Goal: Use online tool/utility: Utilize a website feature to perform a specific function

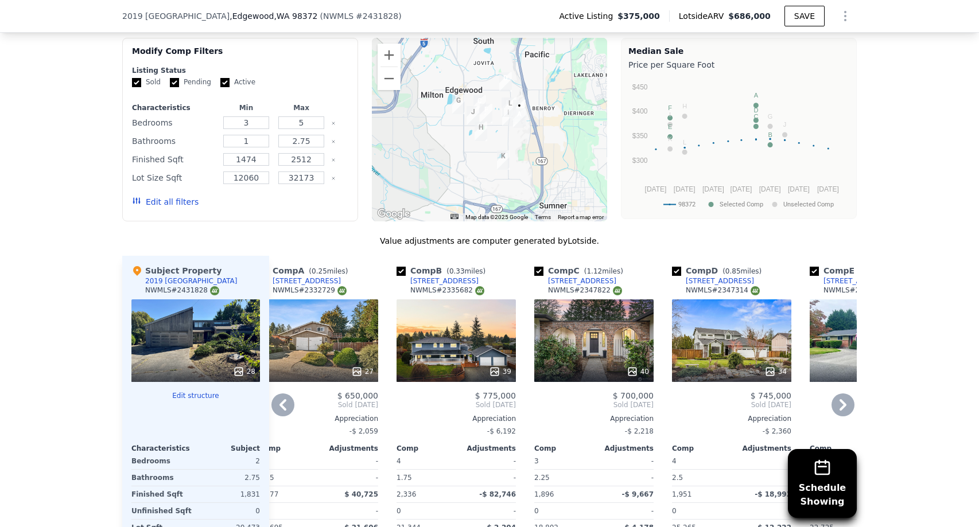
scroll to position [1135, 0]
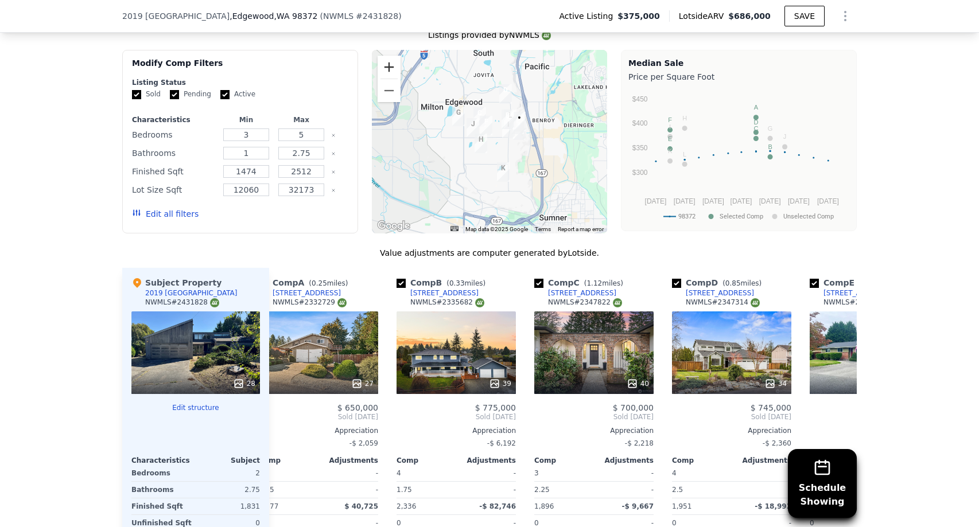
click at [391, 68] on button "Zoom in" at bounding box center [389, 67] width 23 height 23
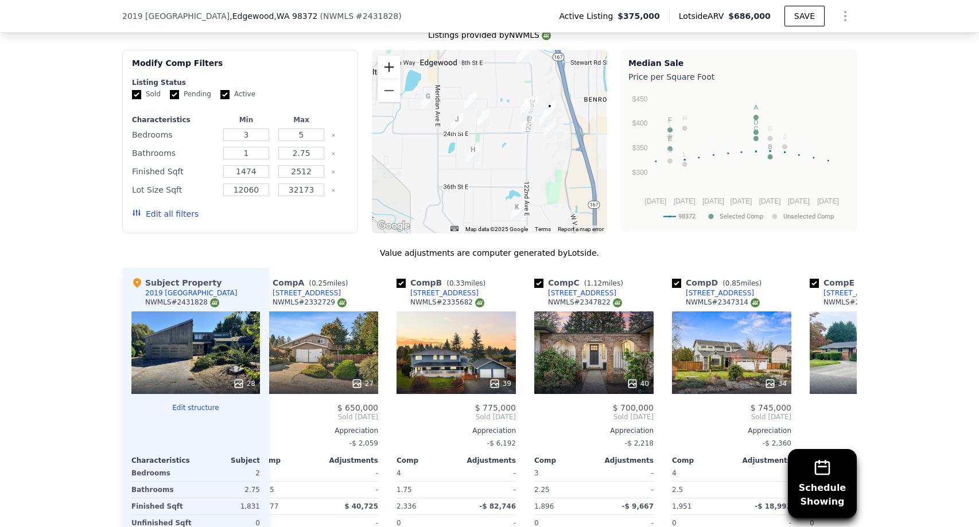
click at [391, 68] on button "Zoom in" at bounding box center [389, 67] width 23 height 23
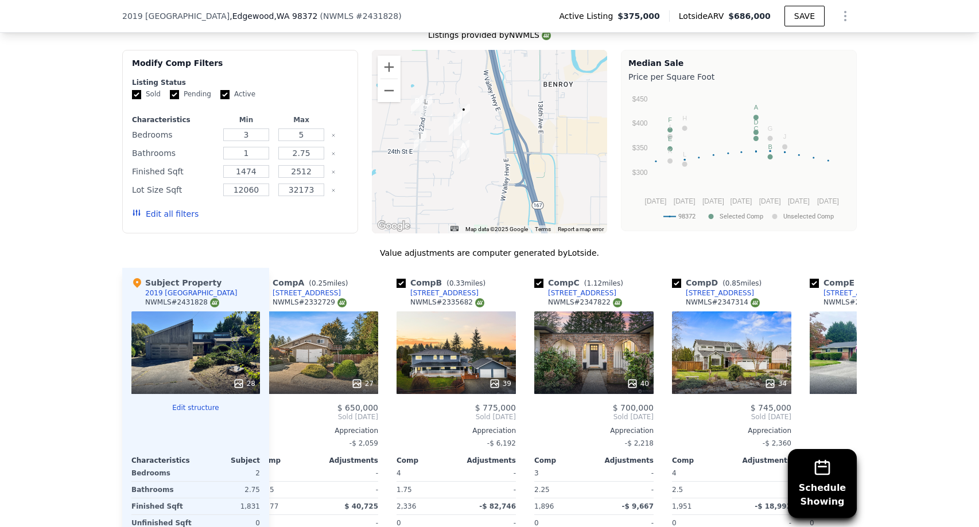
drag, startPoint x: 592, startPoint y: 121, endPoint x: 442, endPoint y: 154, distance: 153.4
click at [442, 154] on div at bounding box center [490, 142] width 236 height 184
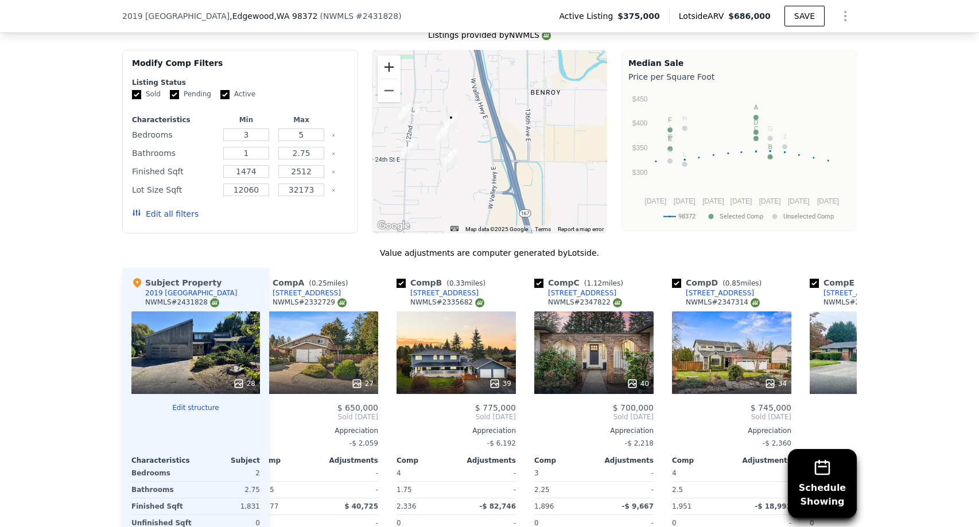
click at [386, 63] on button "Zoom in" at bounding box center [389, 67] width 23 height 23
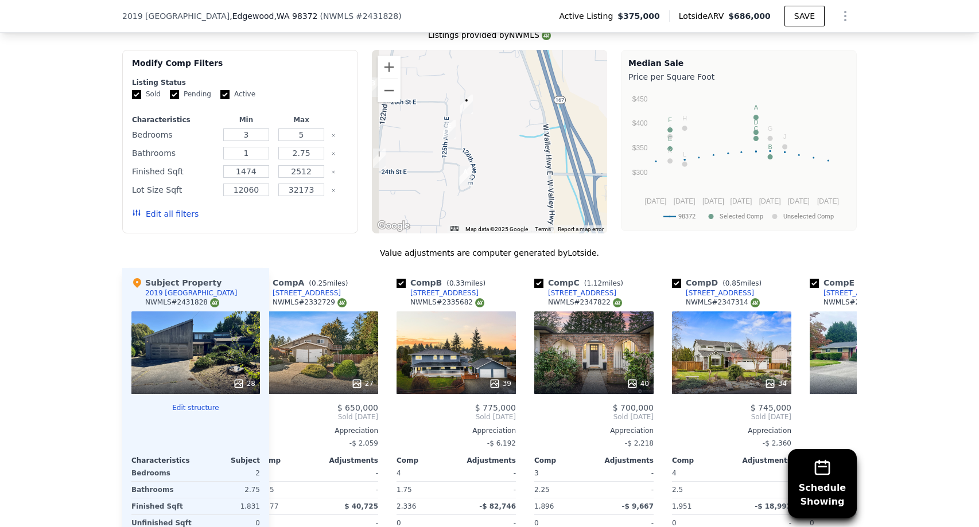
drag, startPoint x: 394, startPoint y: 148, endPoint x: 465, endPoint y: 136, distance: 72.2
click at [465, 136] on div at bounding box center [490, 142] width 236 height 184
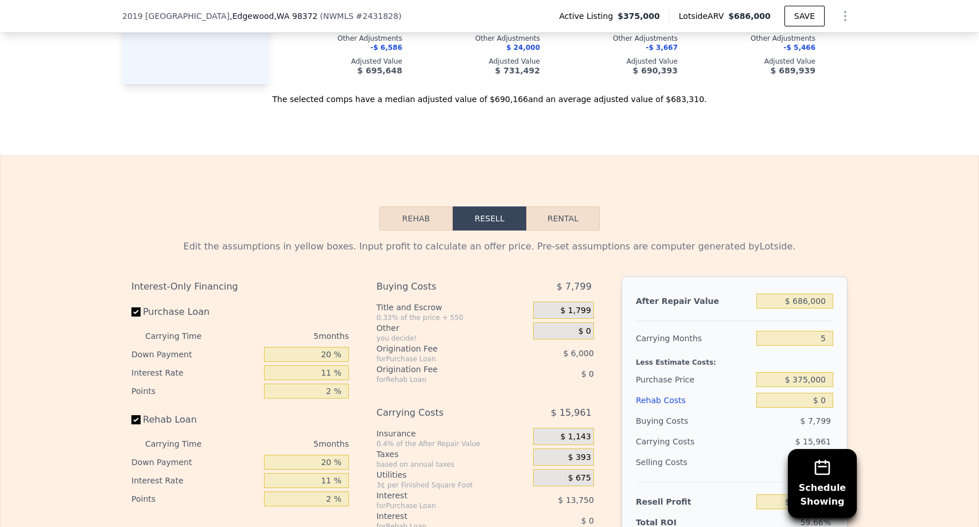
scroll to position [1722, 0]
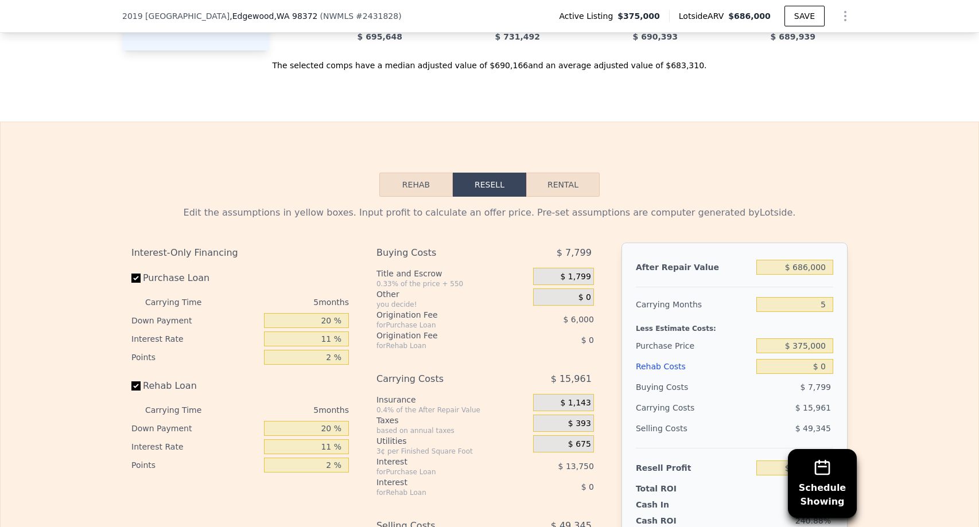
click at [444, 190] on button "Rehab" at bounding box center [415, 185] width 73 height 24
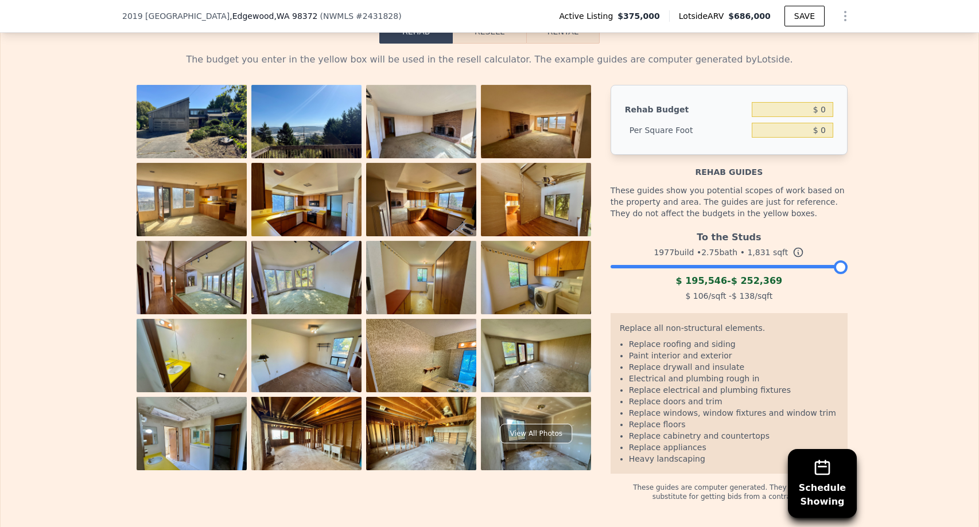
scroll to position [1877, 0]
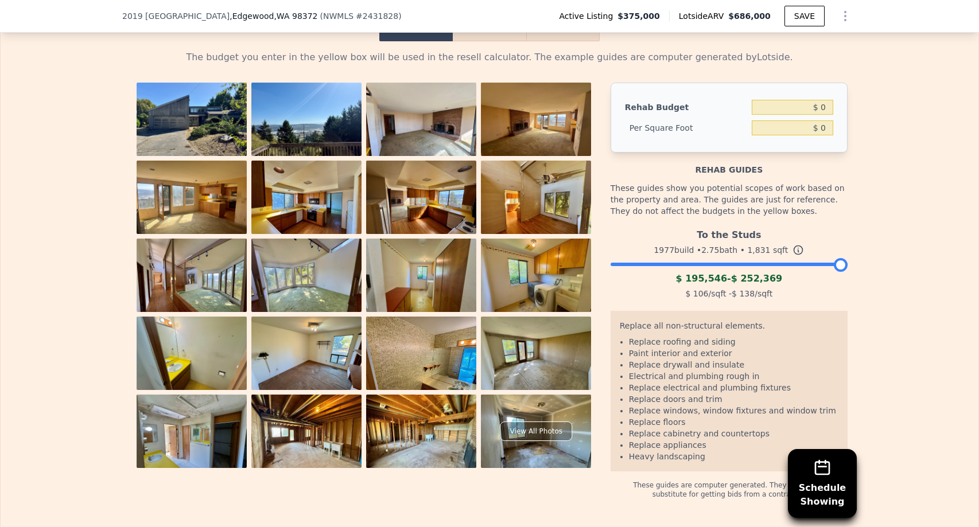
drag, startPoint x: 843, startPoint y: 265, endPoint x: 894, endPoint y: 265, distance: 50.5
click at [894, 265] on div "The budget you enter in the yellow box will be used in the resell calculator. T…" at bounding box center [490, 270] width 978 height 458
click at [793, 106] on input "$ 0" at bounding box center [792, 107] width 81 height 15
type input "$ 250,000"
type input "$ 136.54"
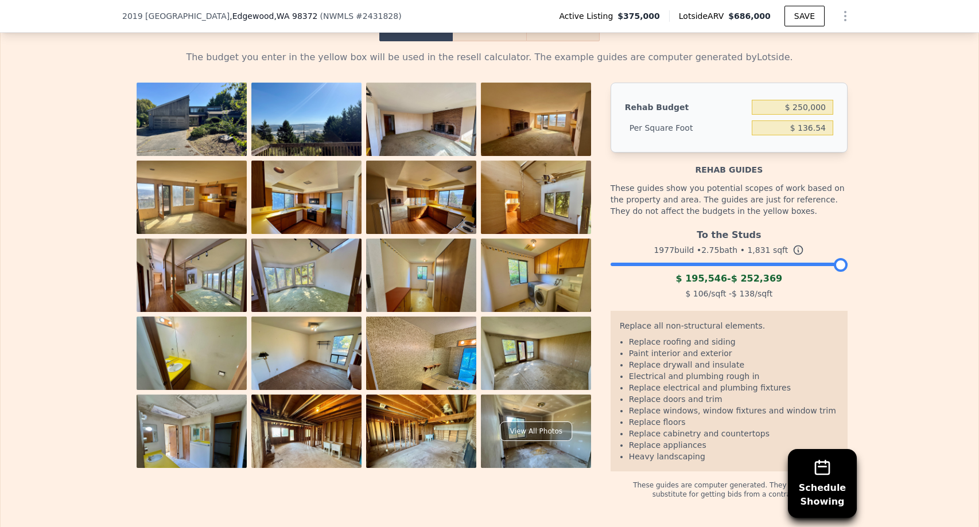
click at [918, 209] on div "The budget you enter in the yellow box will be used in the resell calculator. T…" at bounding box center [490, 270] width 978 height 458
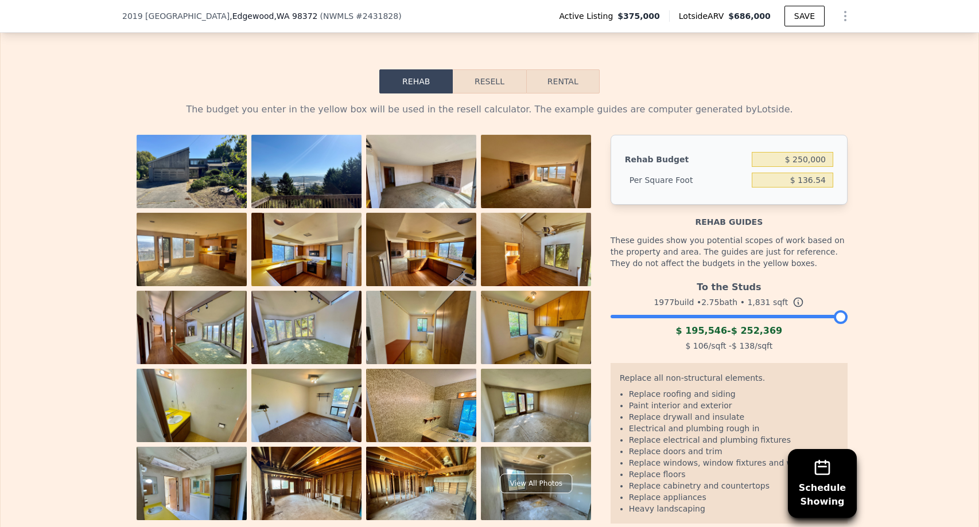
scroll to position [1796, 0]
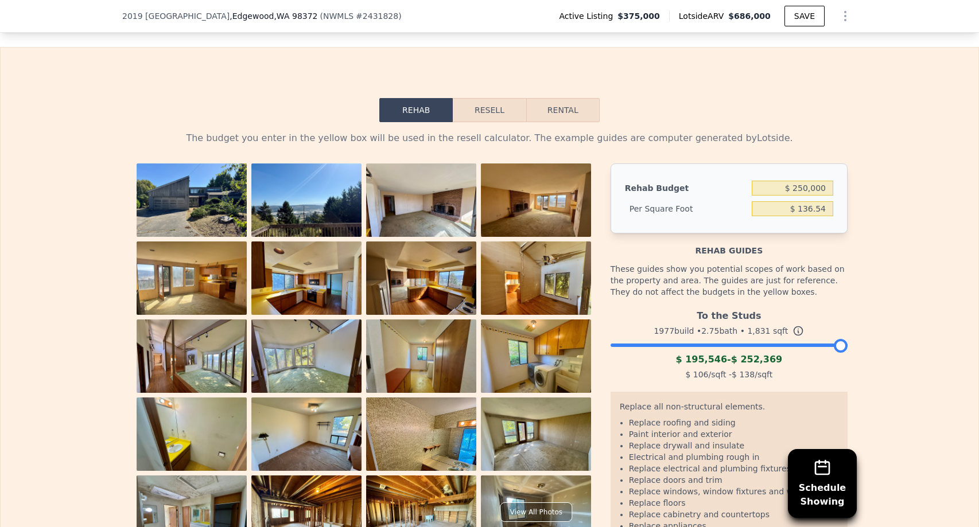
click at [511, 117] on button "Resell" at bounding box center [489, 110] width 73 height 24
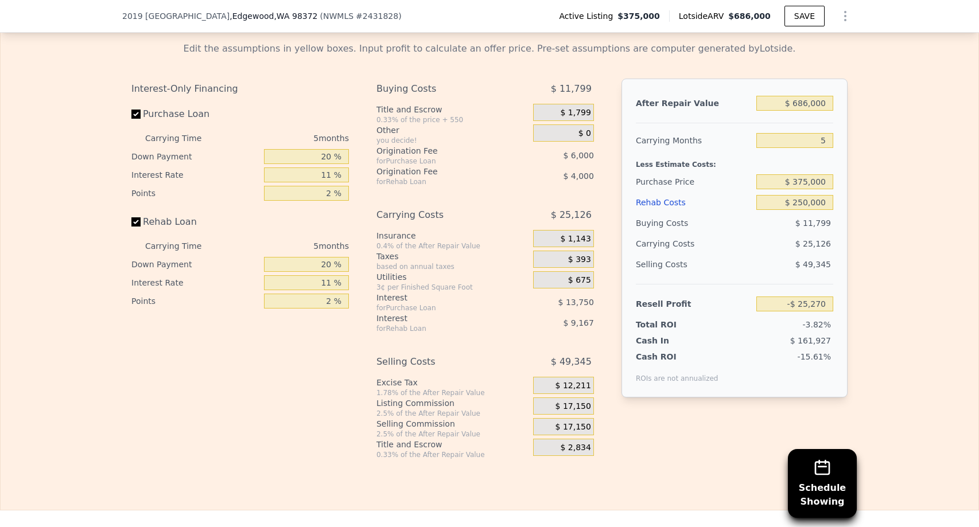
scroll to position [1886, 0]
click at [805, 103] on input "$ 686,000" at bounding box center [794, 102] width 77 height 15
type input "$ 7"
type input "-$ 661,325"
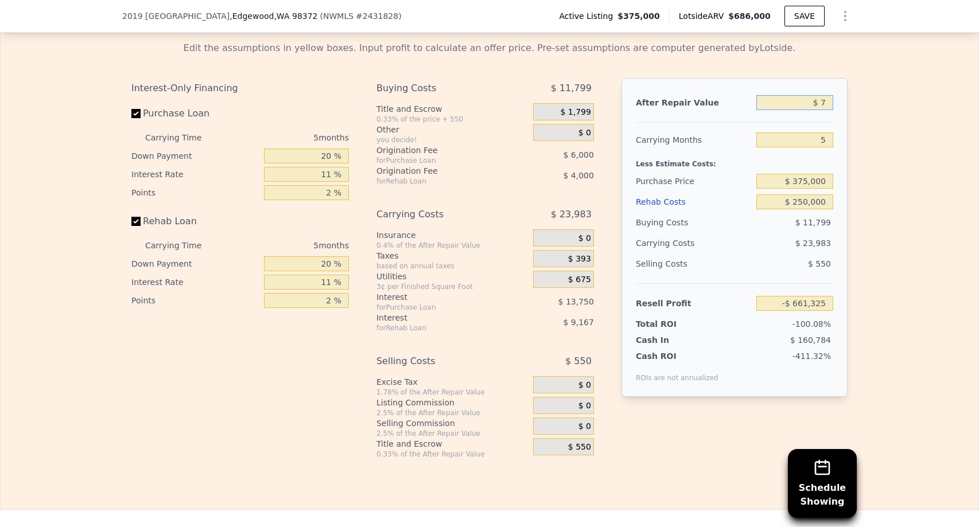
type input "$ 75"
type input "-$ 661,262"
type input "$ 750"
type input "-$ 660,636"
type input "$ 7,500"
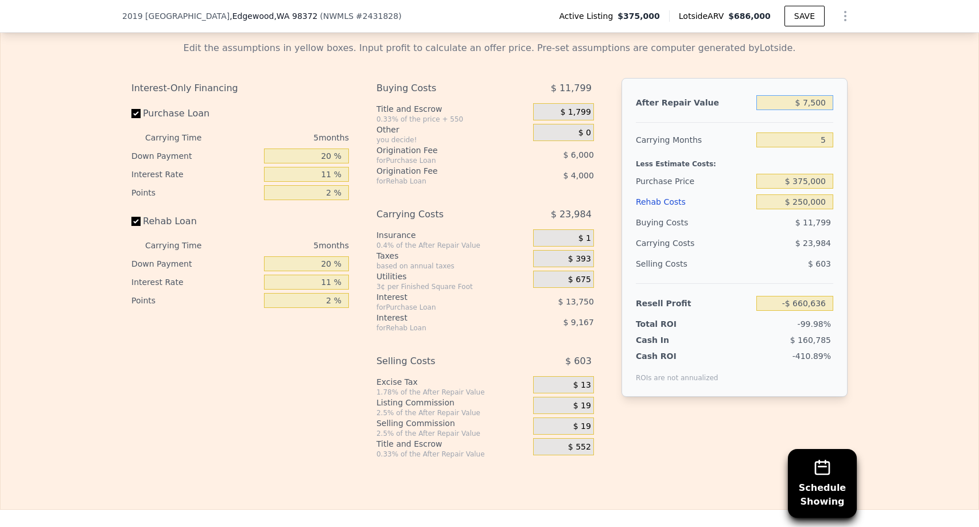
type input "-$ 654,380"
type input "$ 75,000"
type input "-$ 591,792"
type input "$ 750,000"
type input "$ 34,070"
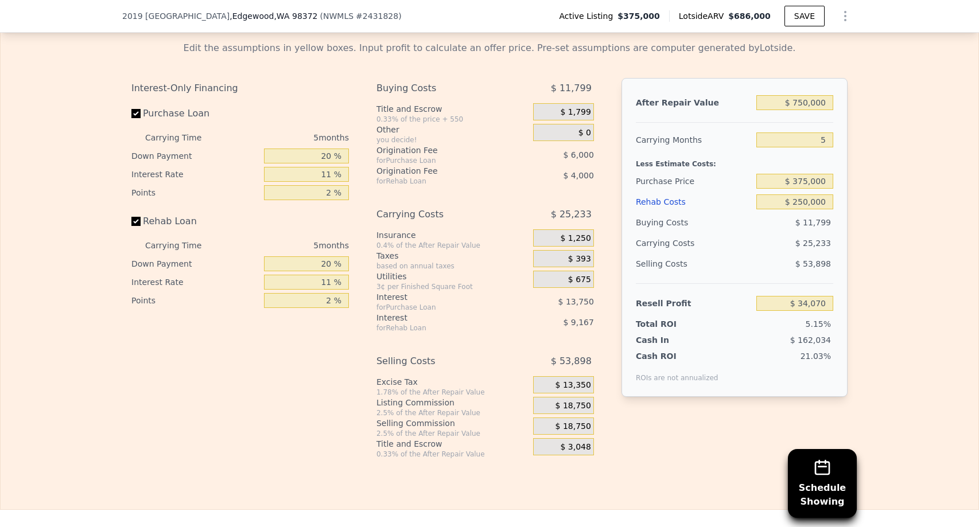
click at [852, 211] on div "Edit the assumptions in yellow boxes. Input profit to calculate an offer price.…" at bounding box center [489, 245] width 735 height 427
click at [802, 102] on input "$ 750,000" at bounding box center [794, 102] width 77 height 15
type input "$ 50,000"
type input "-$ 614,972"
type input "$ 850,000"
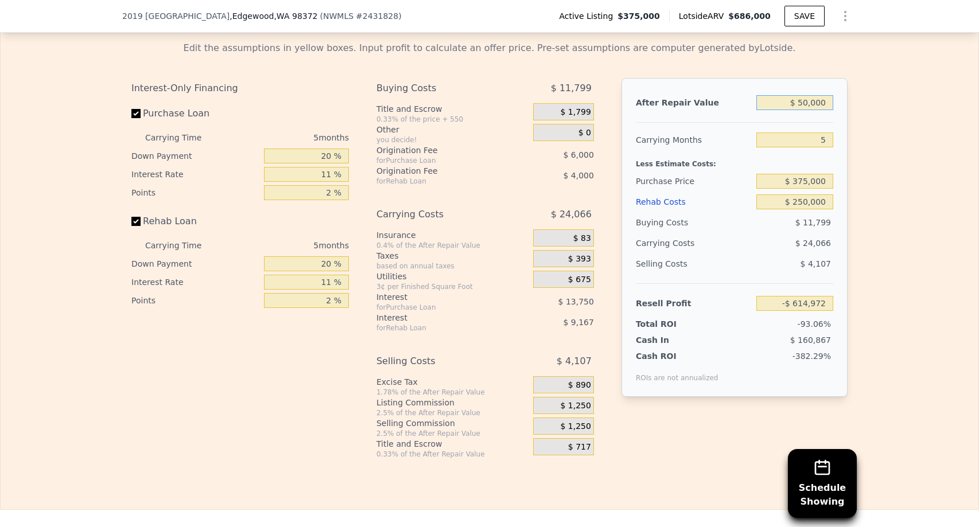
type input "$ 126,790"
type input "$ 850,000"
click at [866, 161] on div "Edit the assumptions in yellow boxes. Input profit to calculate an offer price.…" at bounding box center [490, 245] width 978 height 427
click at [805, 186] on input "$ 375,000" at bounding box center [794, 181] width 77 height 15
click at [804, 182] on input "$ 375,000" at bounding box center [794, 181] width 77 height 15
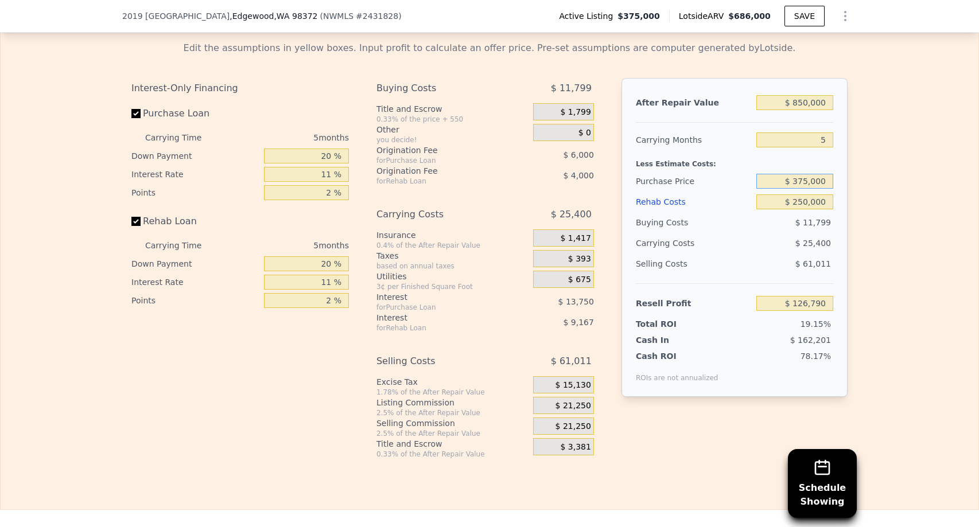
click at [798, 182] on input "$ 375,000" at bounding box center [794, 181] width 77 height 15
type input "$ 475,000"
click at [889, 219] on div "Edit the assumptions in yellow boxes. Input profit to calculate an offer price.…" at bounding box center [490, 245] width 978 height 427
type input "$ 21,192"
click at [800, 108] on input "$ 850,000" at bounding box center [794, 102] width 77 height 15
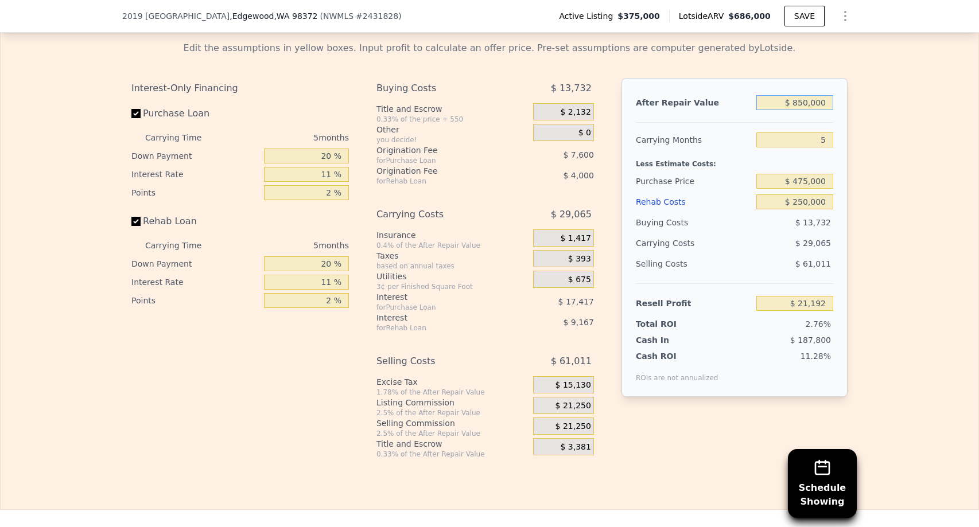
click at [801, 101] on input "$ 850,000" at bounding box center [794, 102] width 77 height 15
type input "$ 50,000"
type input "-$ 720,570"
type input "$ 950,000"
type input "$ 113,913"
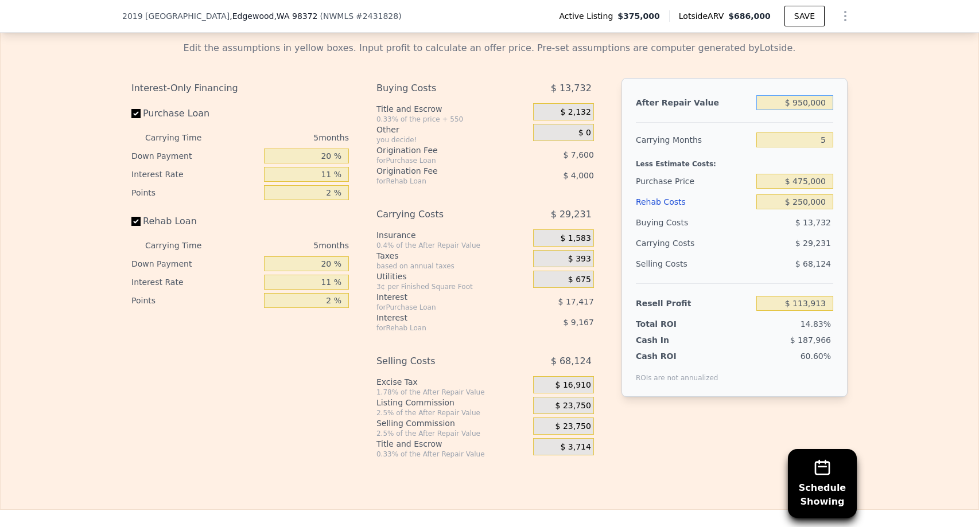
type input "$ 950,000"
click at [933, 199] on div "Edit the assumptions in yellow boxes. Input profit to calculate an offer price.…" at bounding box center [490, 245] width 978 height 427
